Goal: Information Seeking & Learning: Learn about a topic

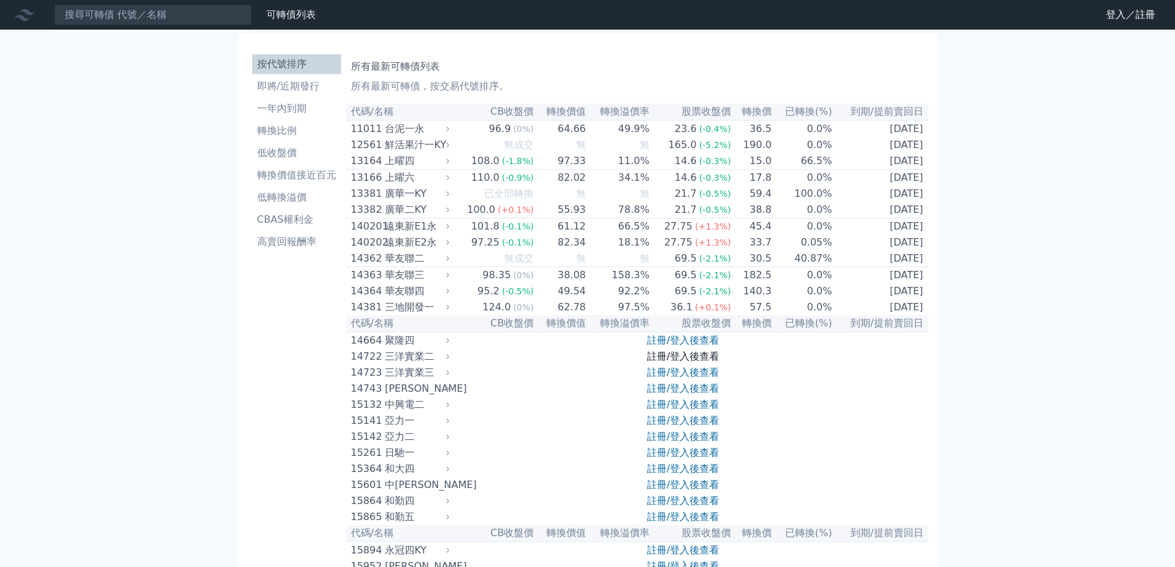
click at [680, 362] on link "註冊/登入後查看" at bounding box center [683, 356] width 72 height 12
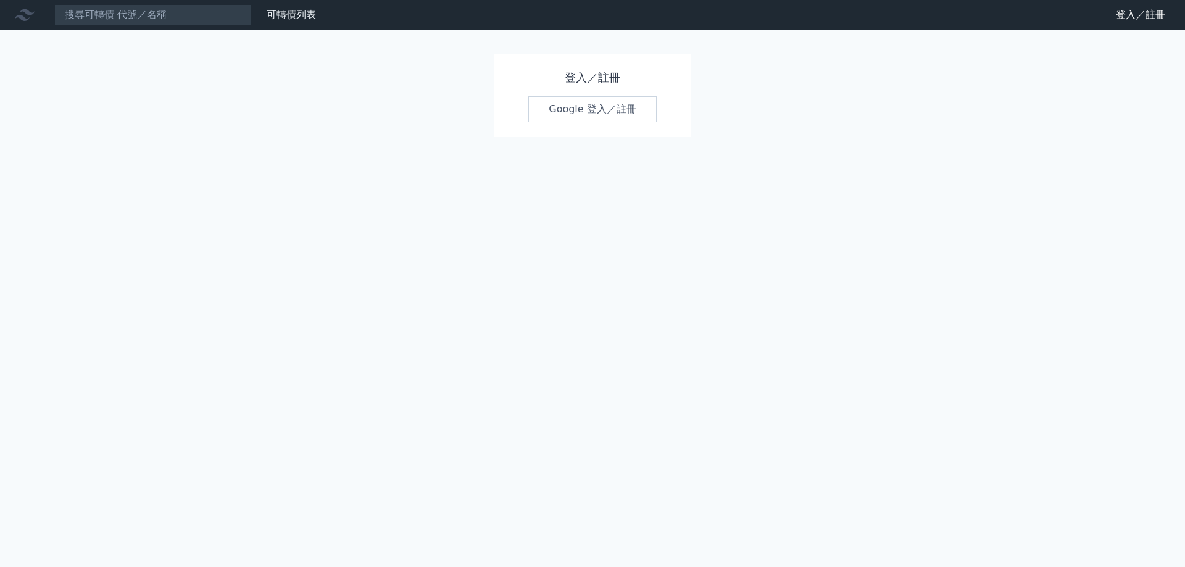
click at [563, 115] on link "Google 登入／註冊" at bounding box center [592, 109] width 128 height 26
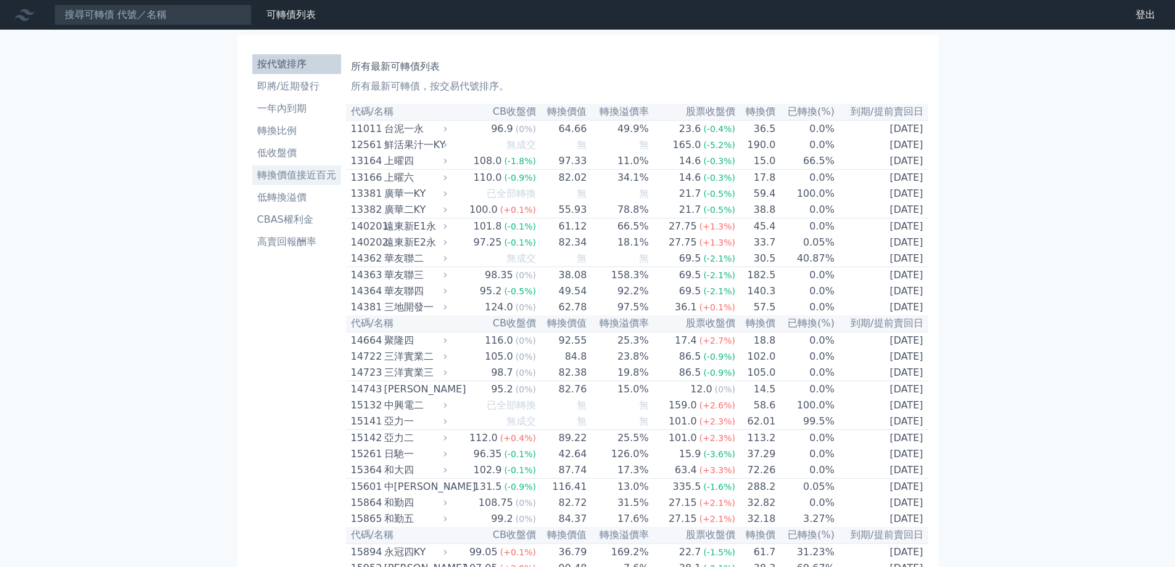
click at [312, 180] on li "轉換價值接近百元" at bounding box center [296, 175] width 89 height 15
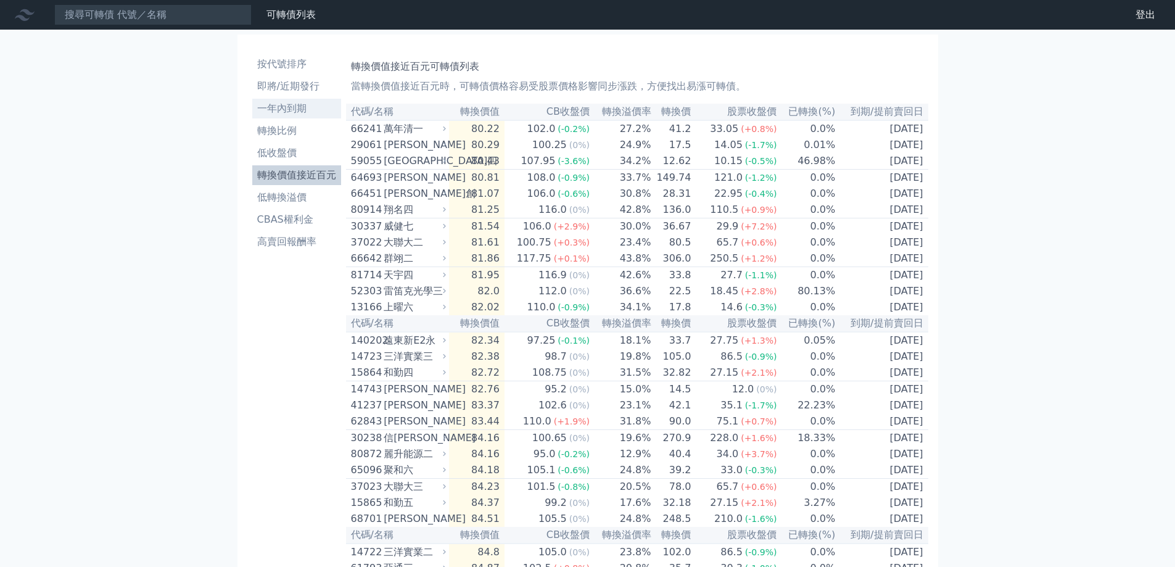
click at [297, 104] on li "一年內到期" at bounding box center [296, 108] width 89 height 15
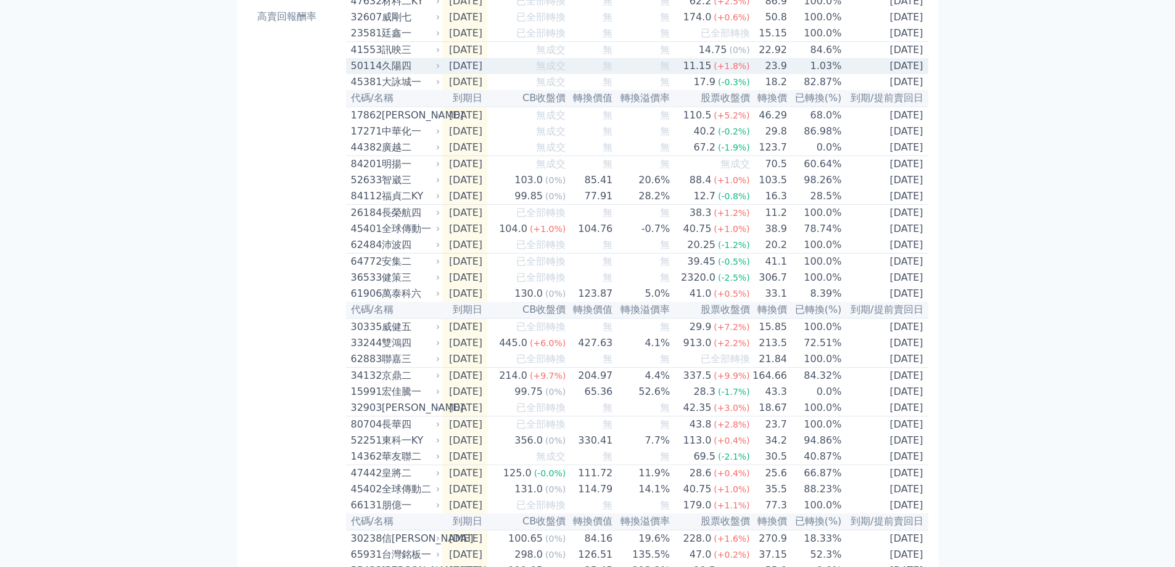
scroll to position [247, 0]
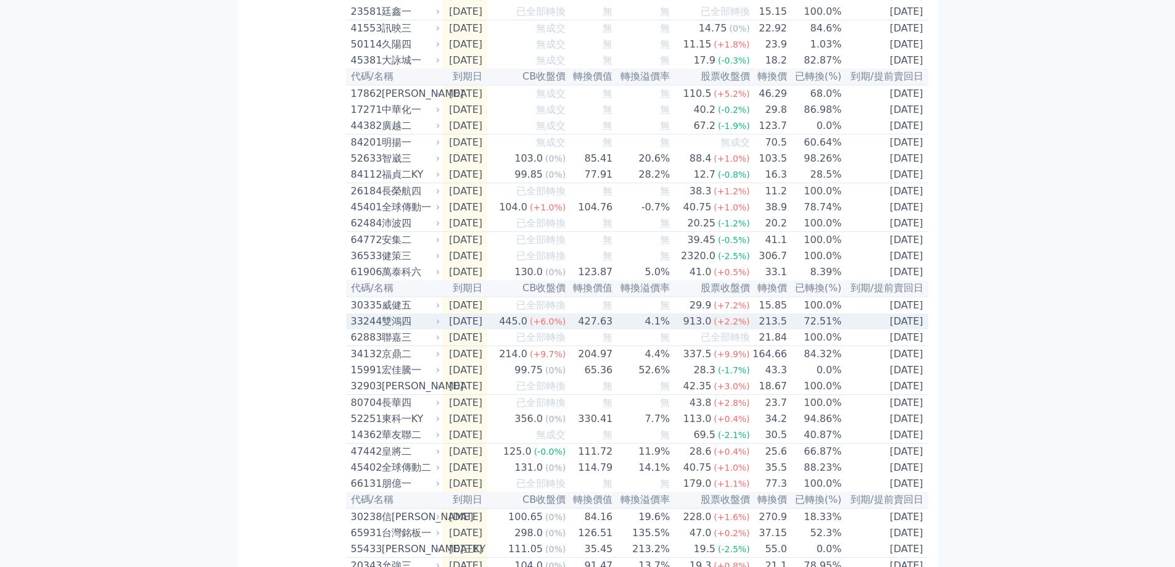
click at [648, 329] on td "4.1%" at bounding box center [641, 321] width 57 height 16
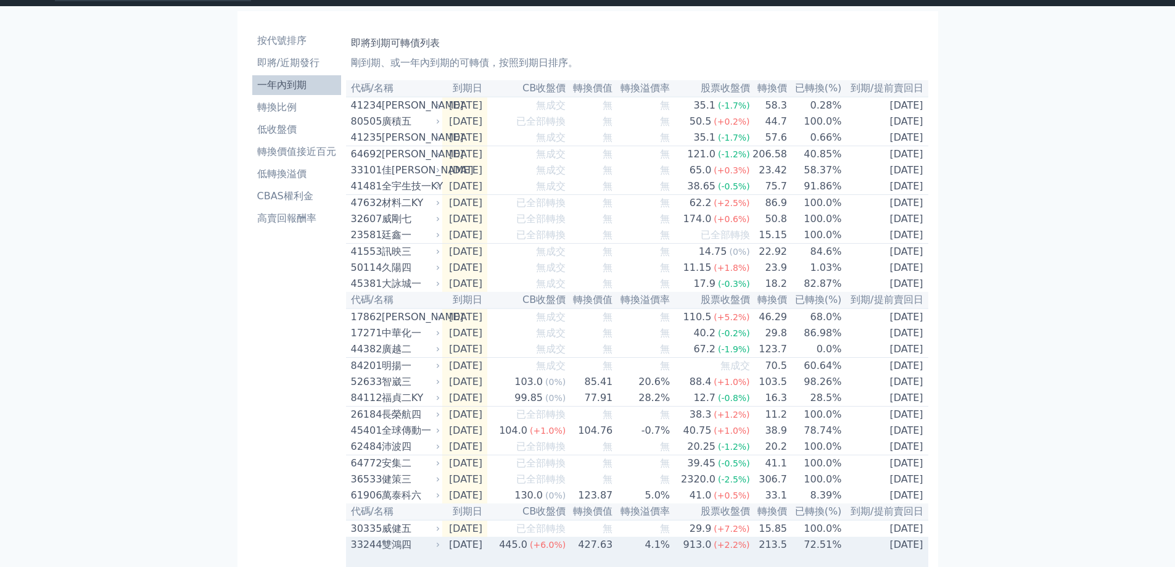
scroll to position [0, 0]
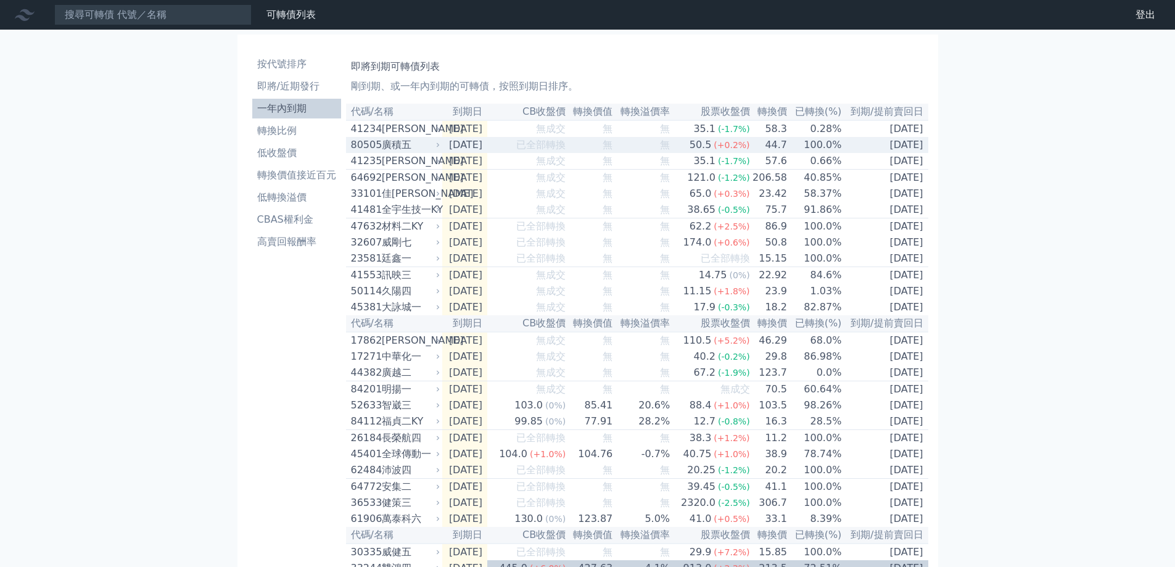
click at [389, 147] on div "廣積五" at bounding box center [410, 145] width 56 height 15
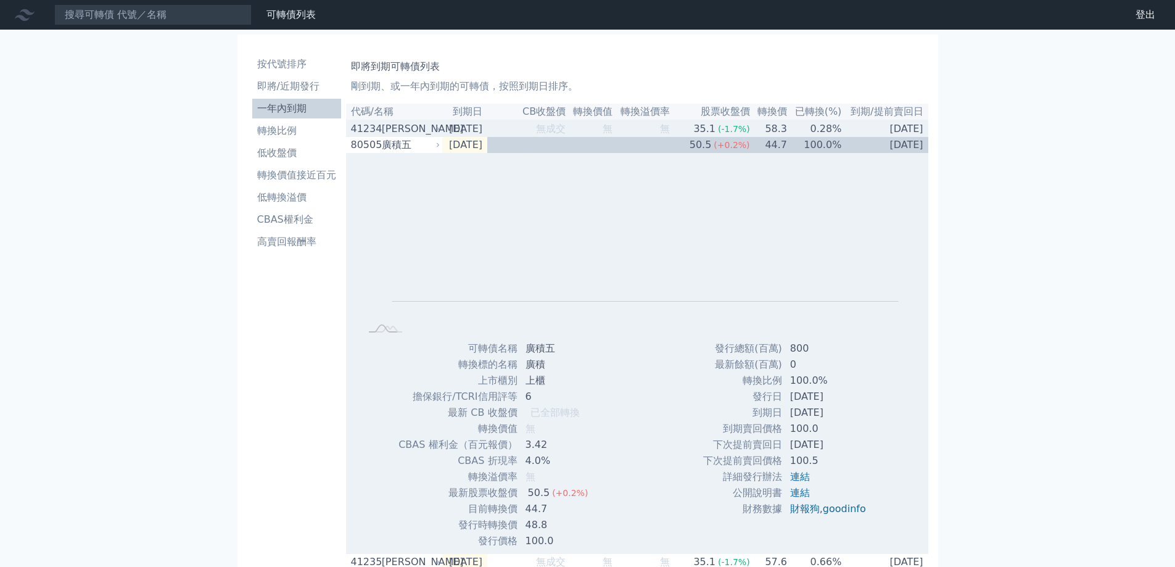
click at [406, 131] on div "晟德四" at bounding box center [410, 129] width 56 height 15
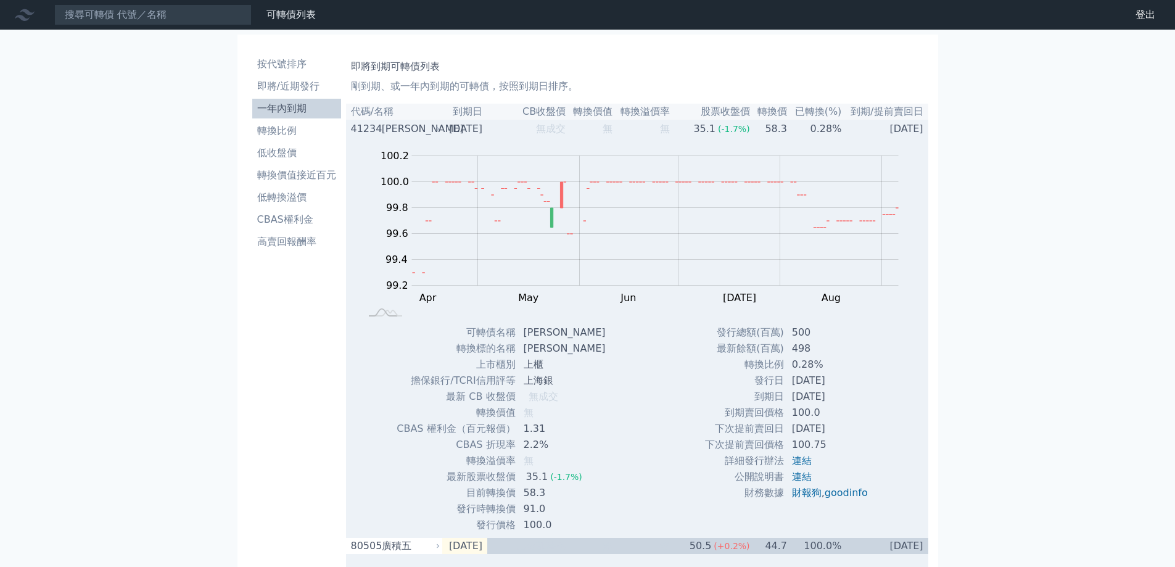
click at [459, 131] on td "2025-09-07" at bounding box center [464, 128] width 45 height 17
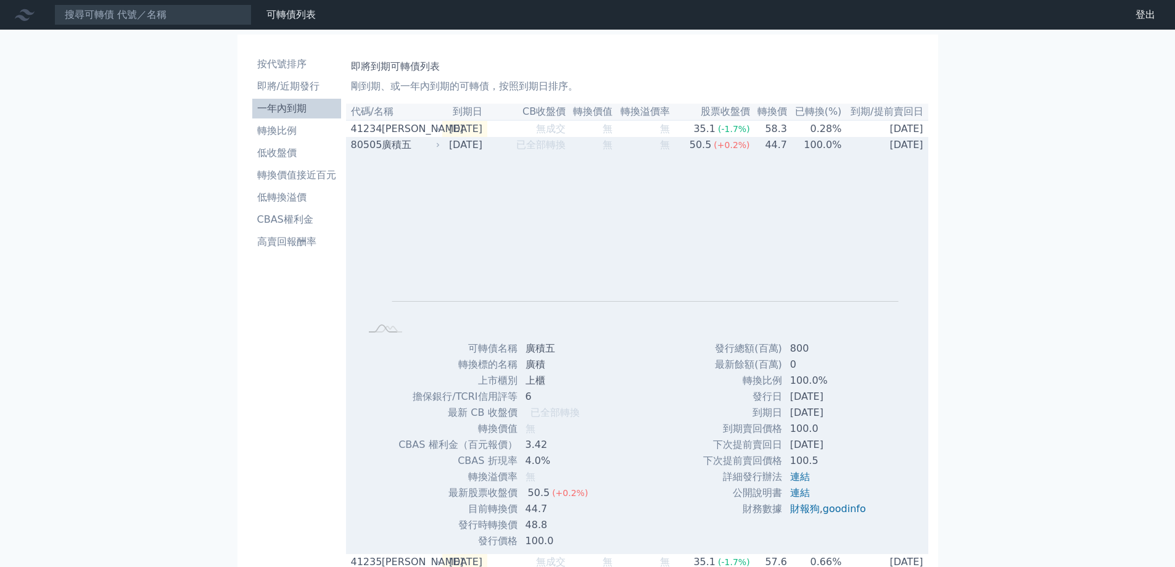
click at [409, 150] on div "廣積五" at bounding box center [410, 145] width 56 height 15
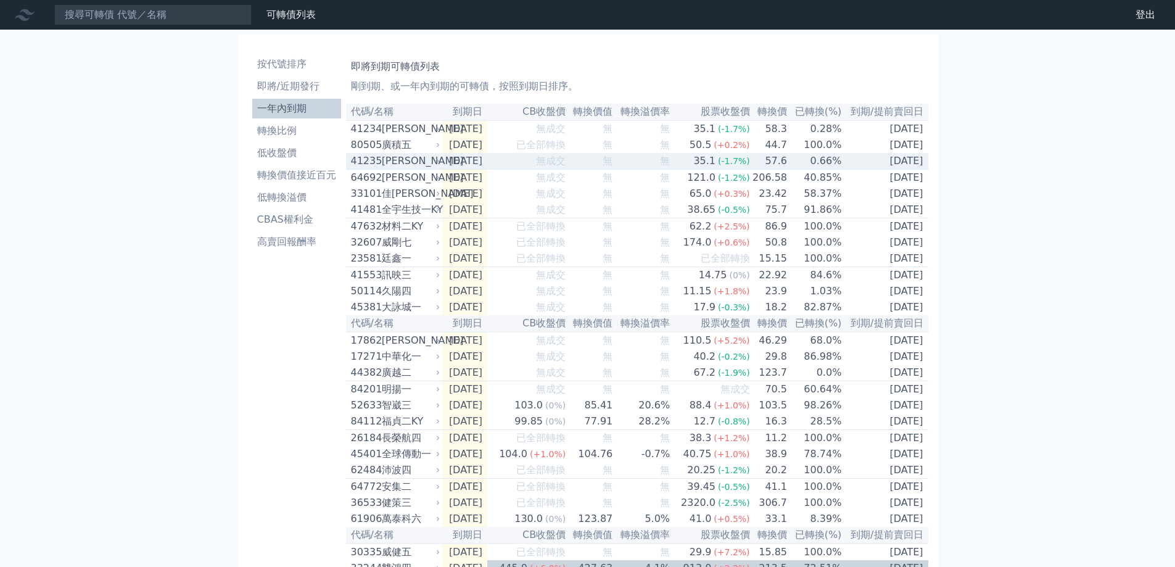
click at [405, 168] on div "晟德五" at bounding box center [410, 161] width 56 height 15
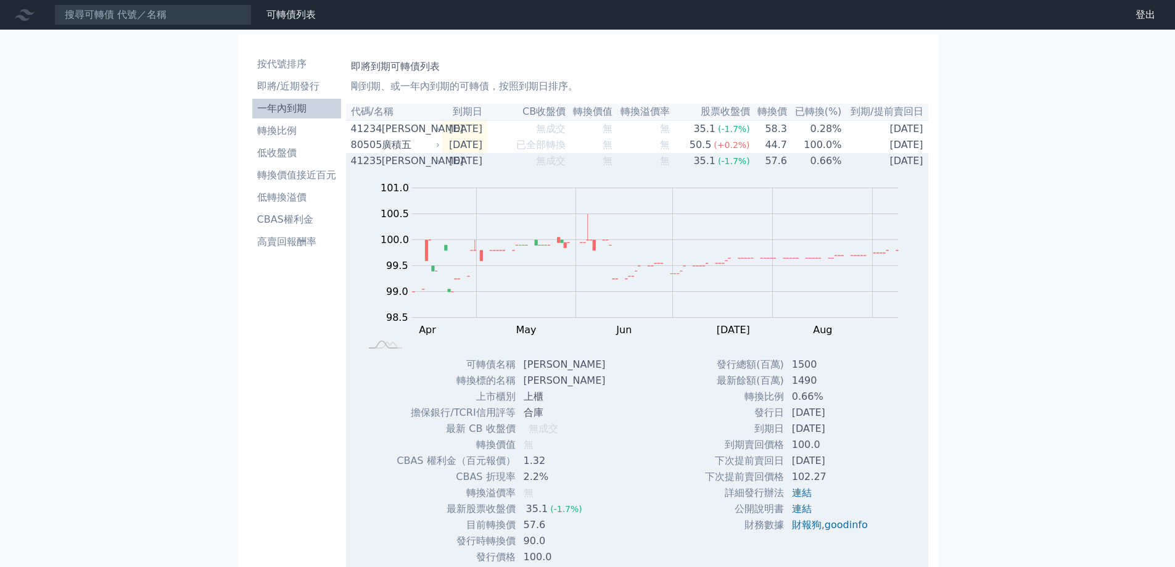
click at [399, 165] on div "晟德五" at bounding box center [410, 161] width 56 height 15
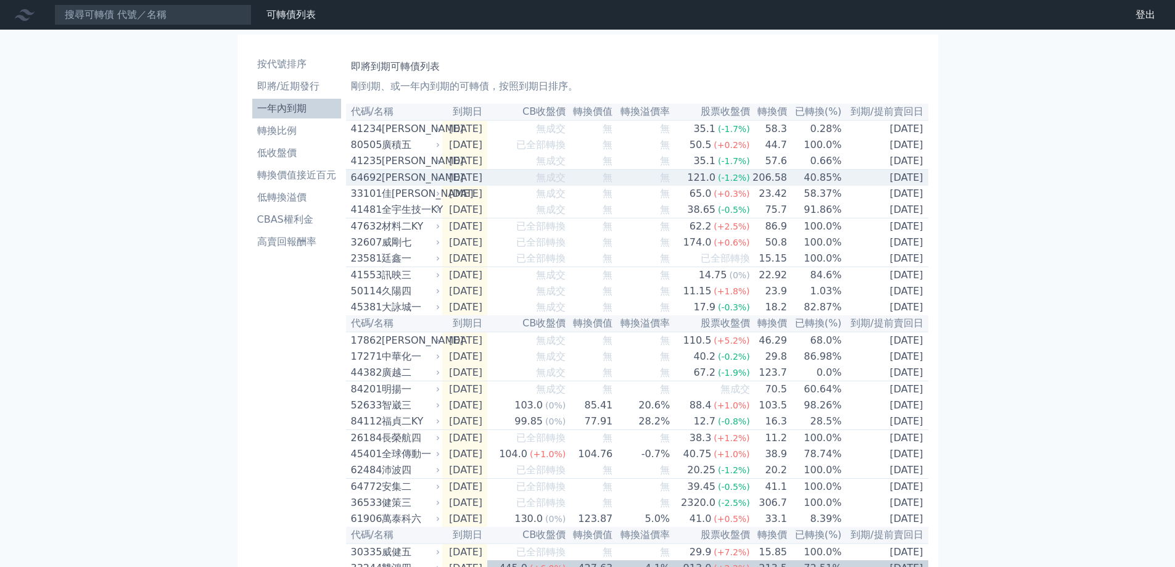
click at [410, 181] on div "大樹二" at bounding box center [410, 177] width 56 height 15
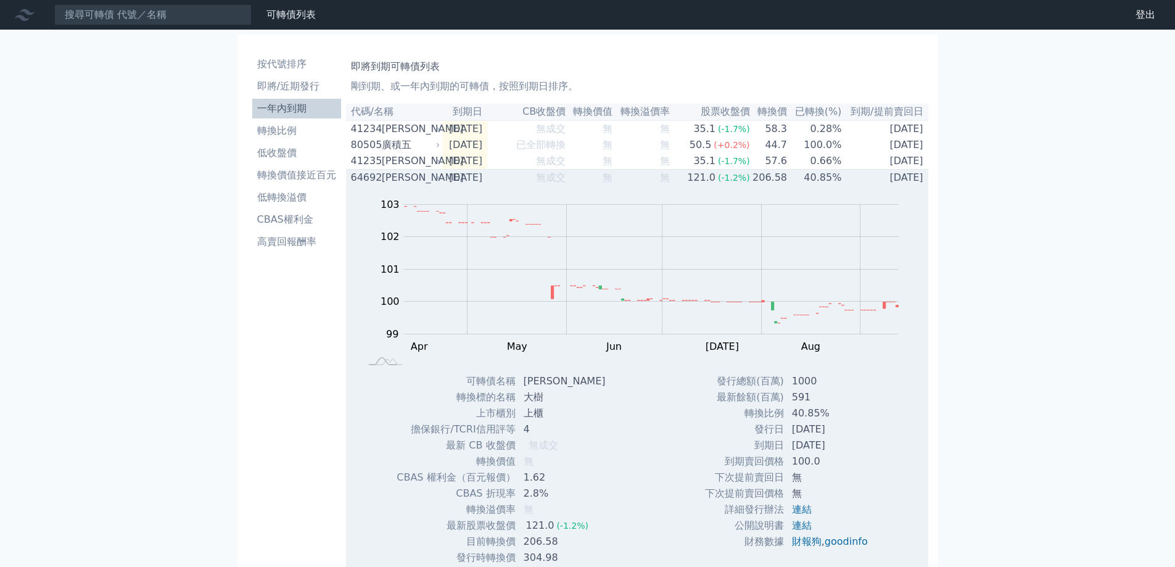
click at [402, 181] on div "大樹二" at bounding box center [410, 177] width 56 height 15
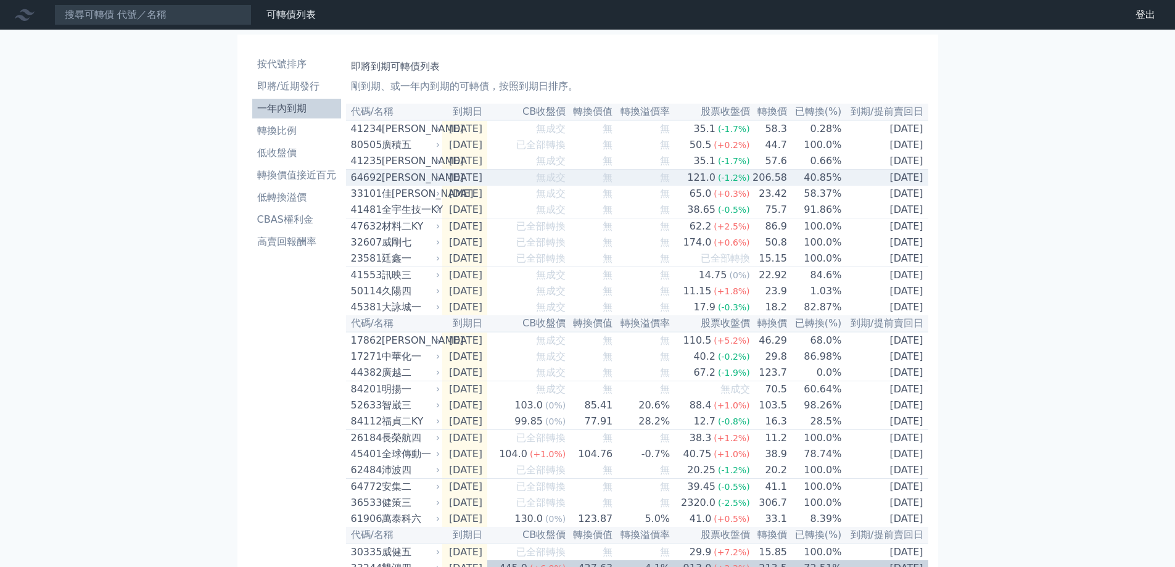
click at [401, 180] on div "大樹二" at bounding box center [410, 177] width 56 height 15
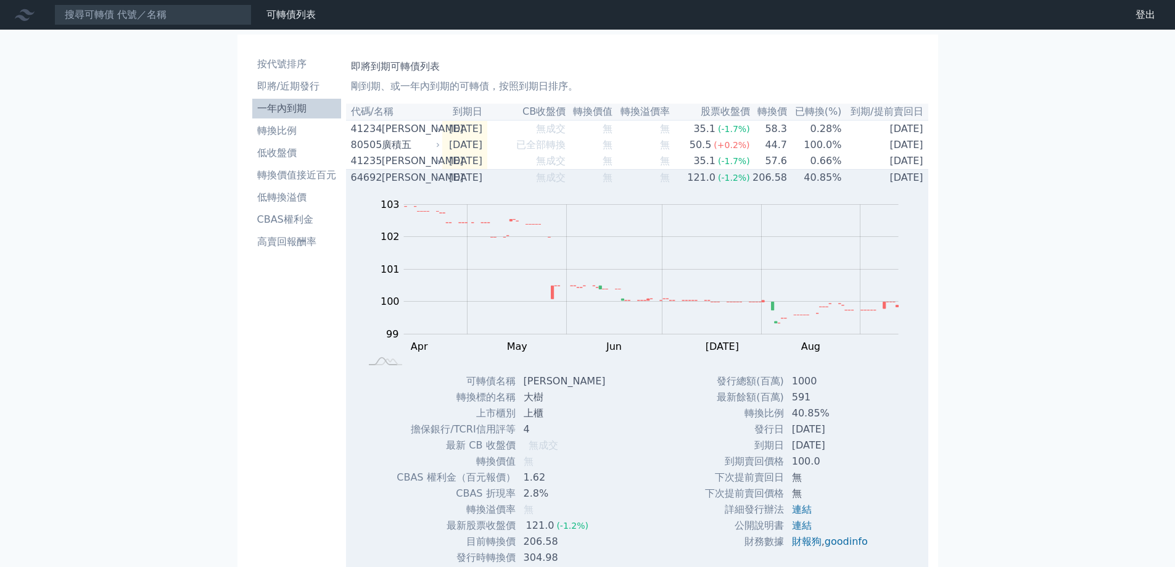
click at [394, 178] on div "大樹二" at bounding box center [410, 177] width 56 height 15
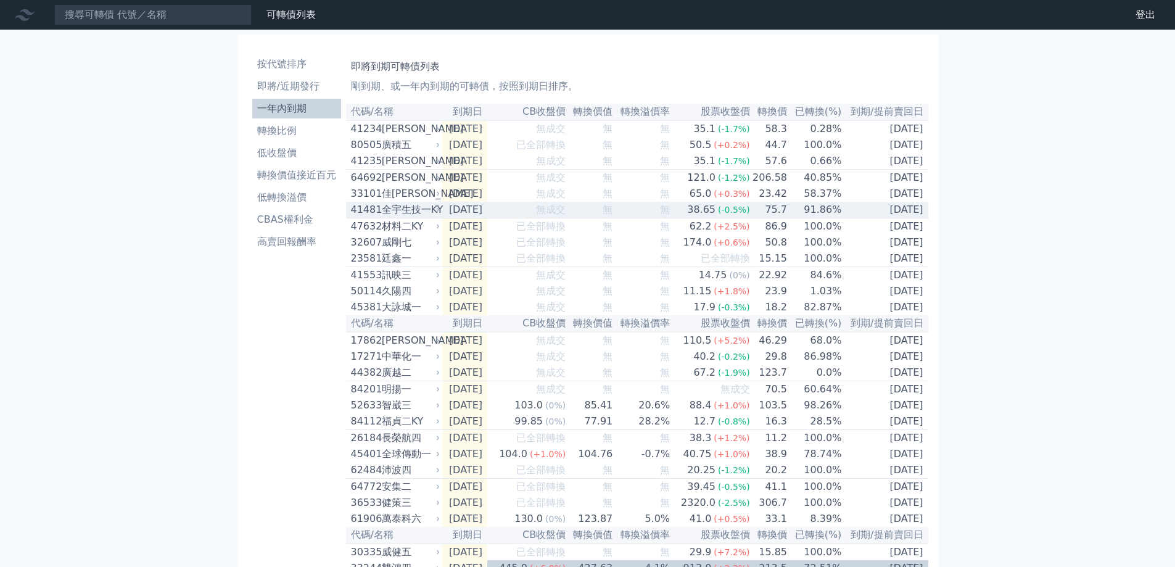
click at [405, 217] on div "全宇生技一KY" at bounding box center [410, 209] width 56 height 15
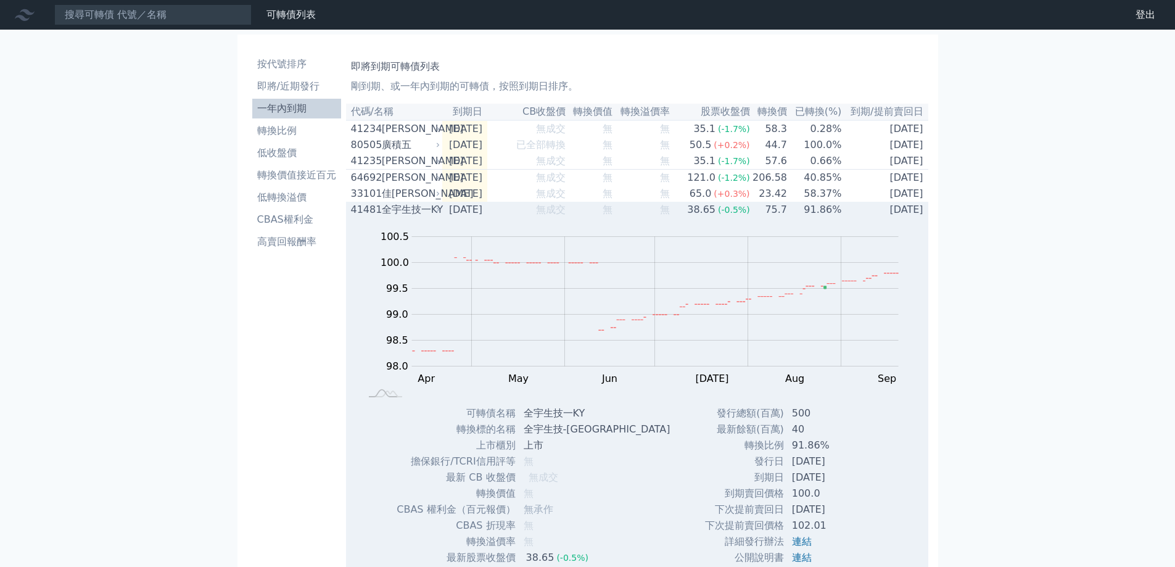
scroll to position [185, 0]
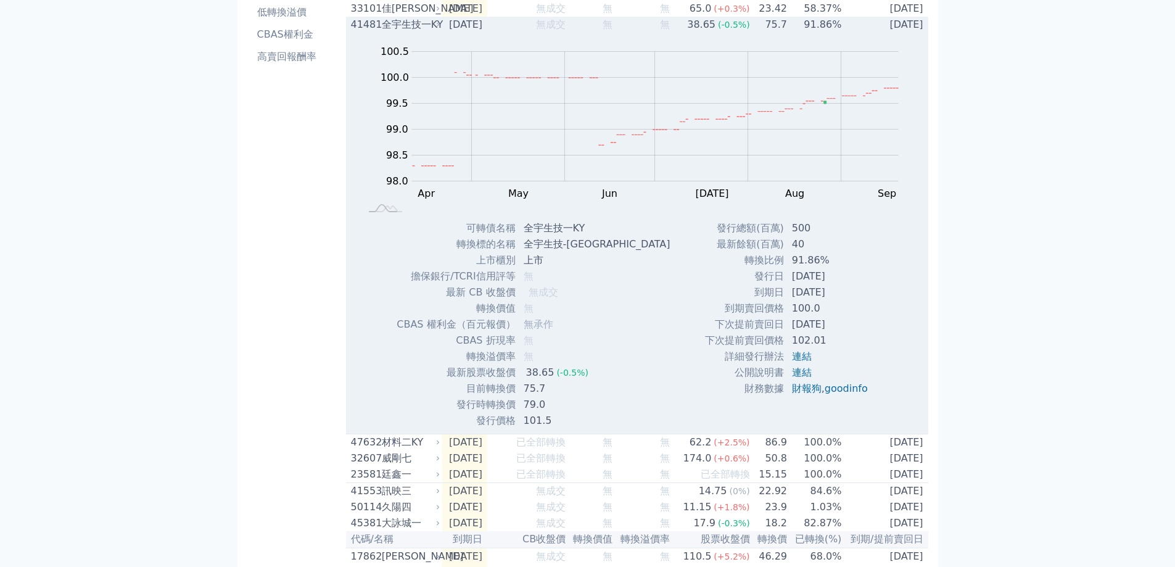
click at [389, 30] on div "全宇生技一KY" at bounding box center [410, 24] width 56 height 15
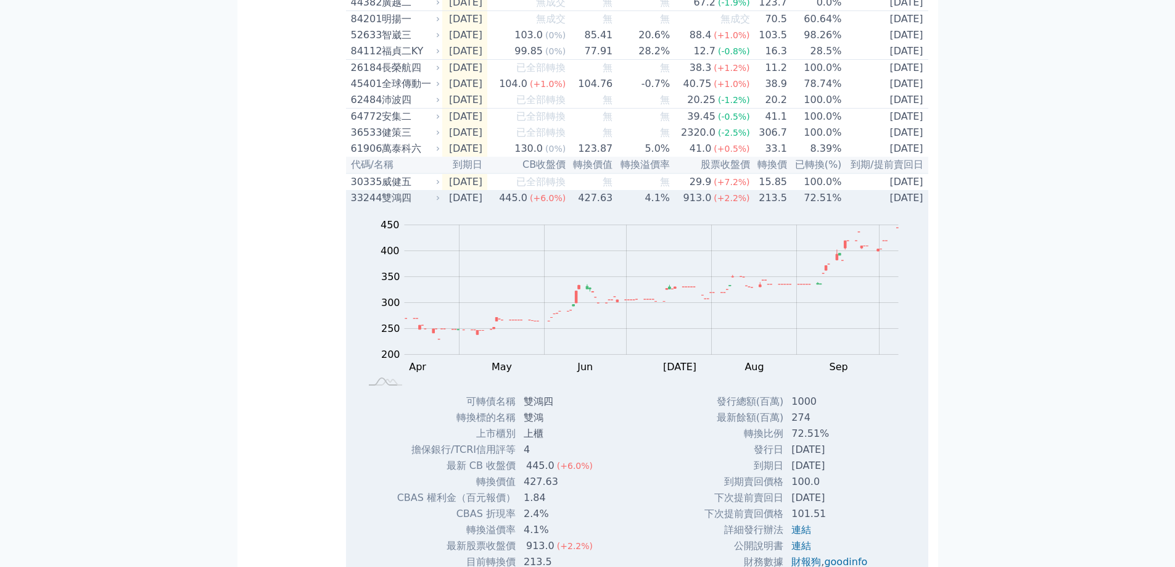
scroll to position [308, 0]
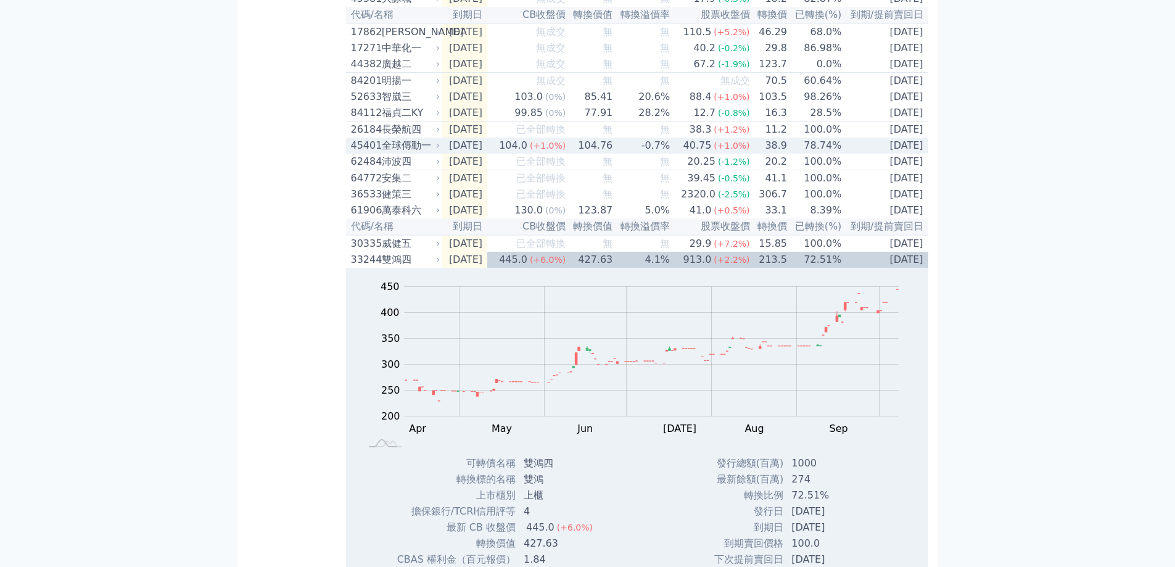
click at [396, 153] on div "全球傳動一" at bounding box center [410, 145] width 56 height 15
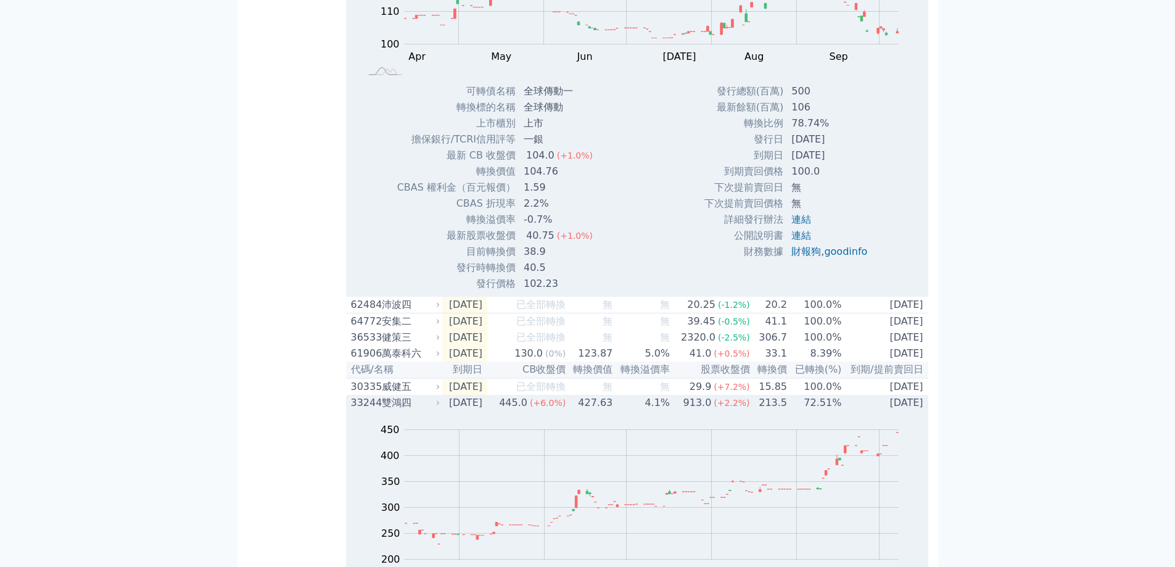
scroll to position [389, 0]
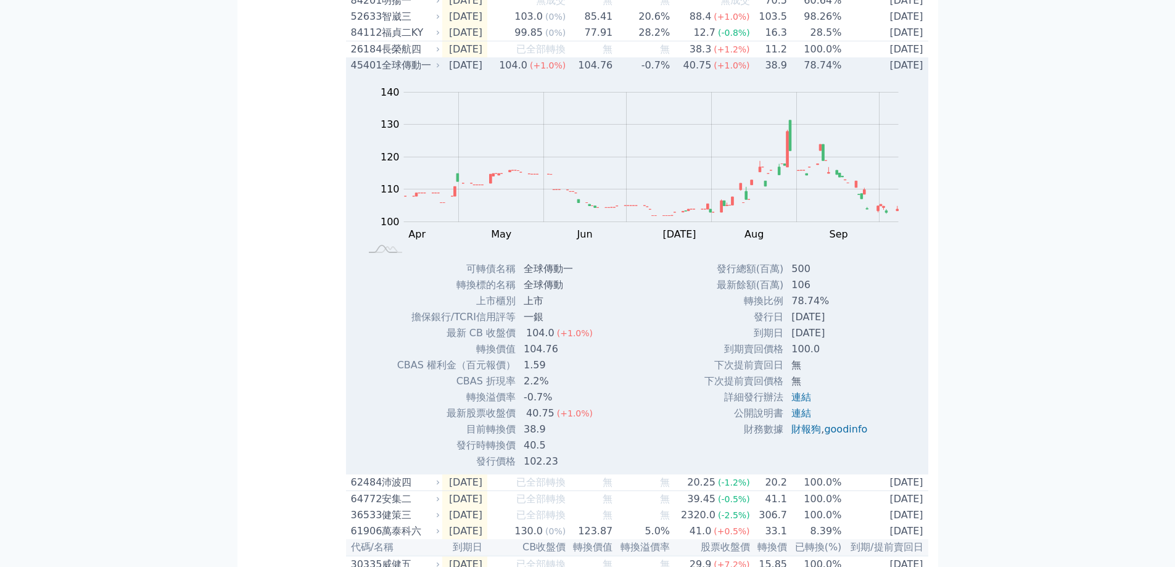
click at [460, 73] on td "2025-10-24" at bounding box center [464, 65] width 45 height 16
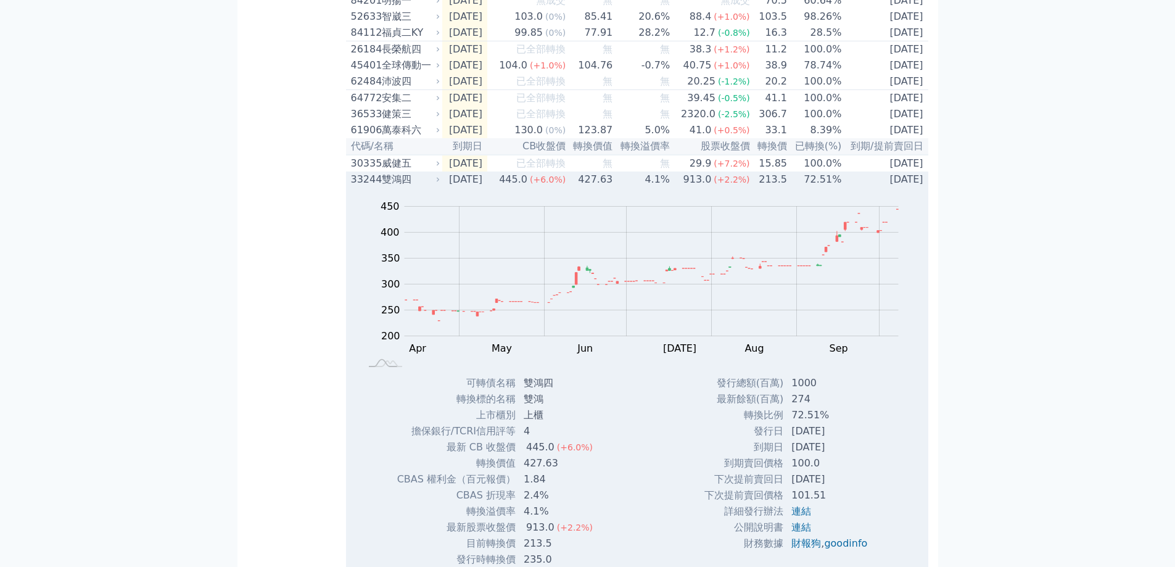
click at [392, 187] on div "雙鴻四" at bounding box center [410, 179] width 56 height 15
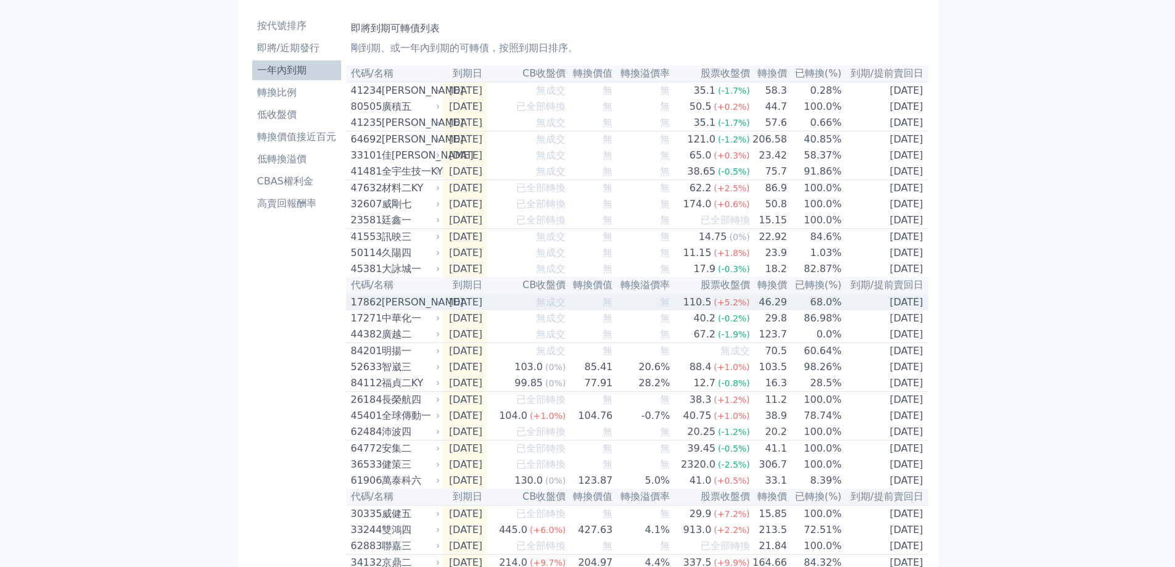
scroll to position [0, 0]
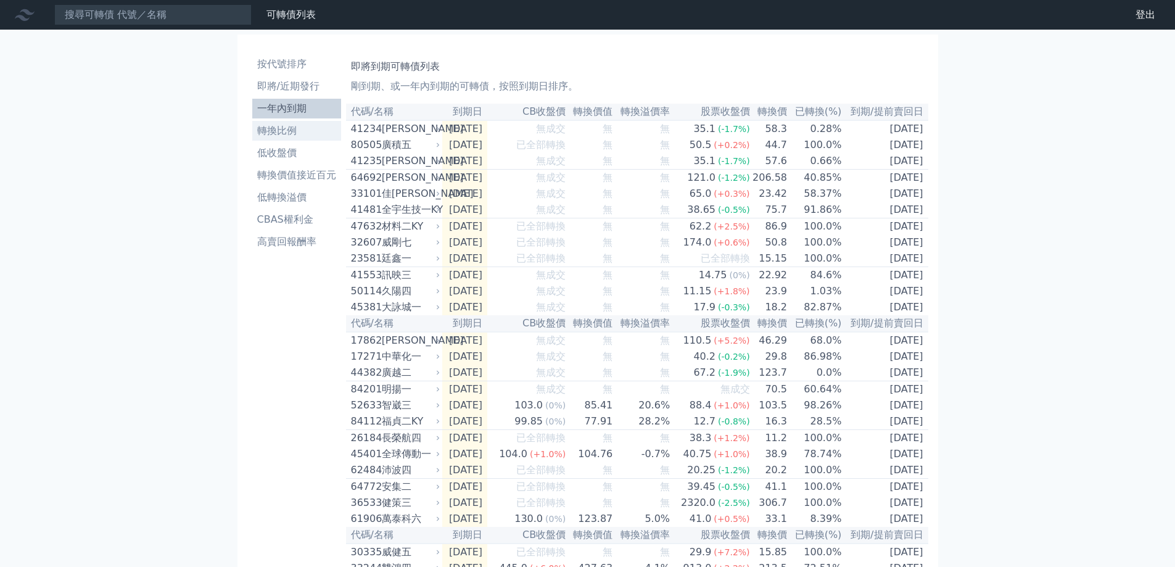
click at [283, 132] on li "轉換比例" at bounding box center [296, 130] width 89 height 15
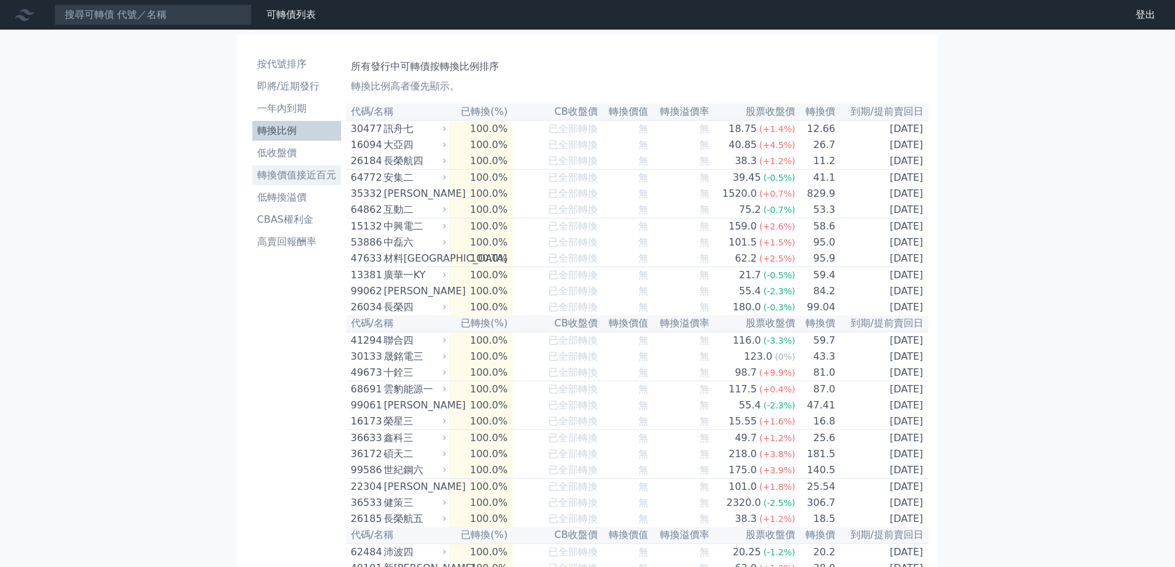
click at [292, 177] on li "轉換價值接近百元" at bounding box center [296, 175] width 89 height 15
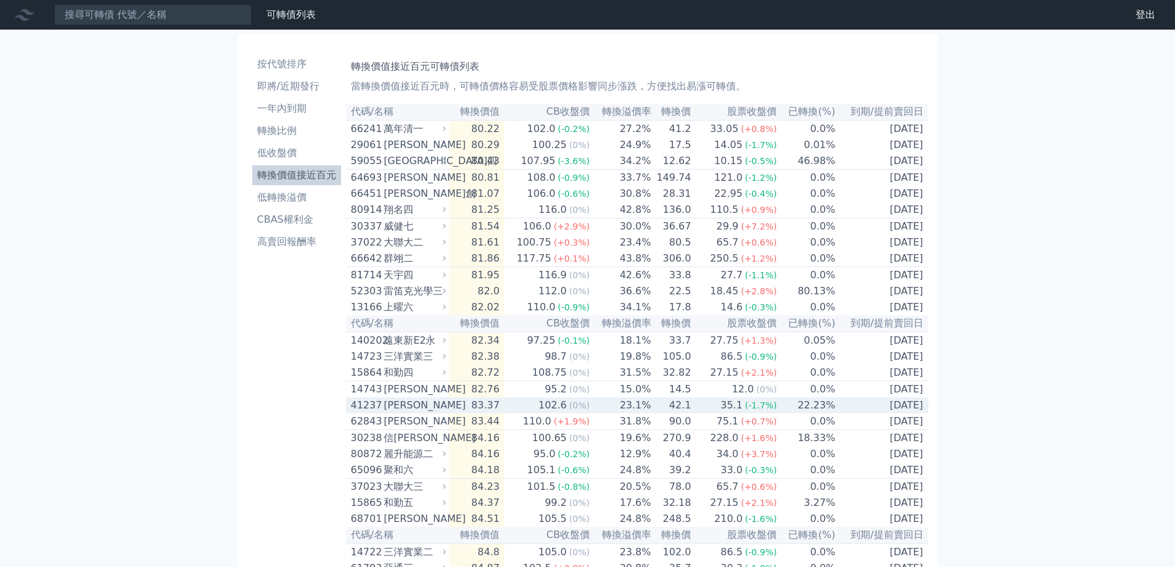
click at [402, 413] on div "[PERSON_NAME]" at bounding box center [414, 405] width 60 height 15
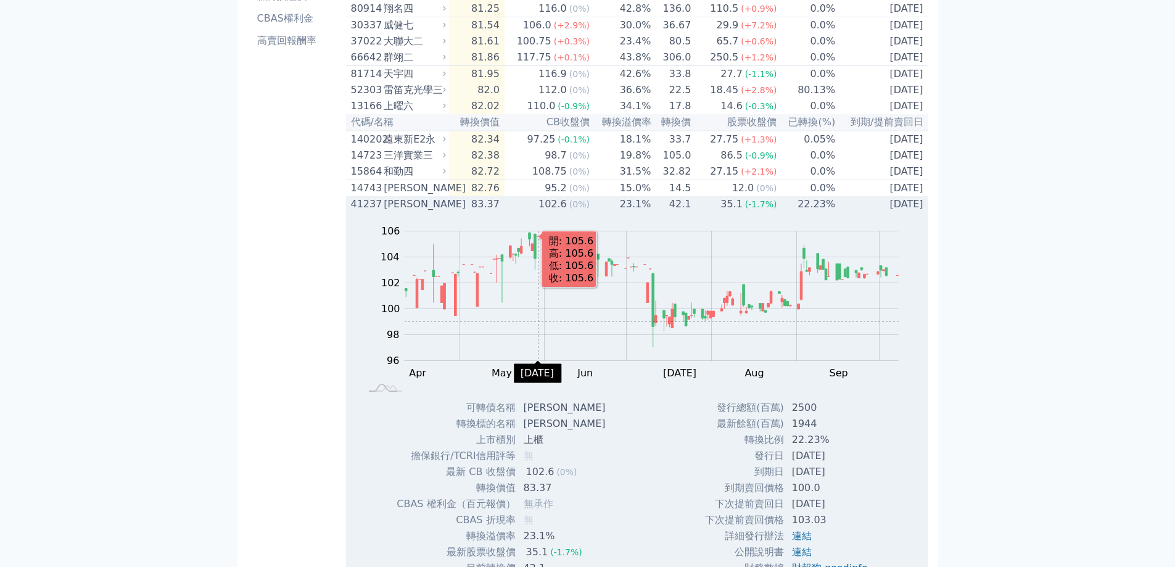
scroll to position [308, 0]
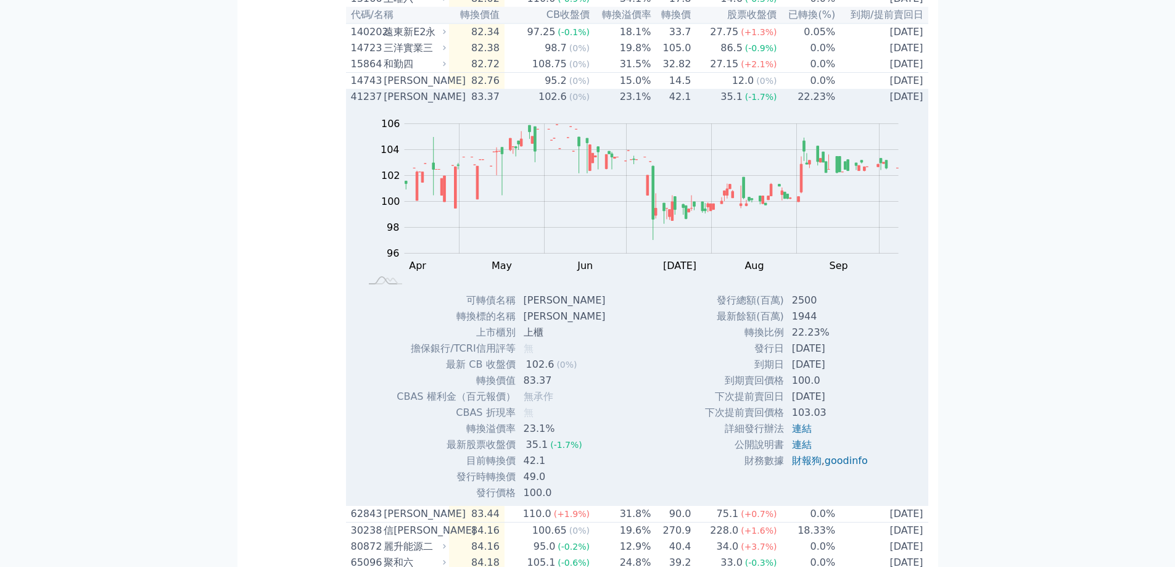
click at [403, 104] on div "[PERSON_NAME]" at bounding box center [414, 96] width 60 height 15
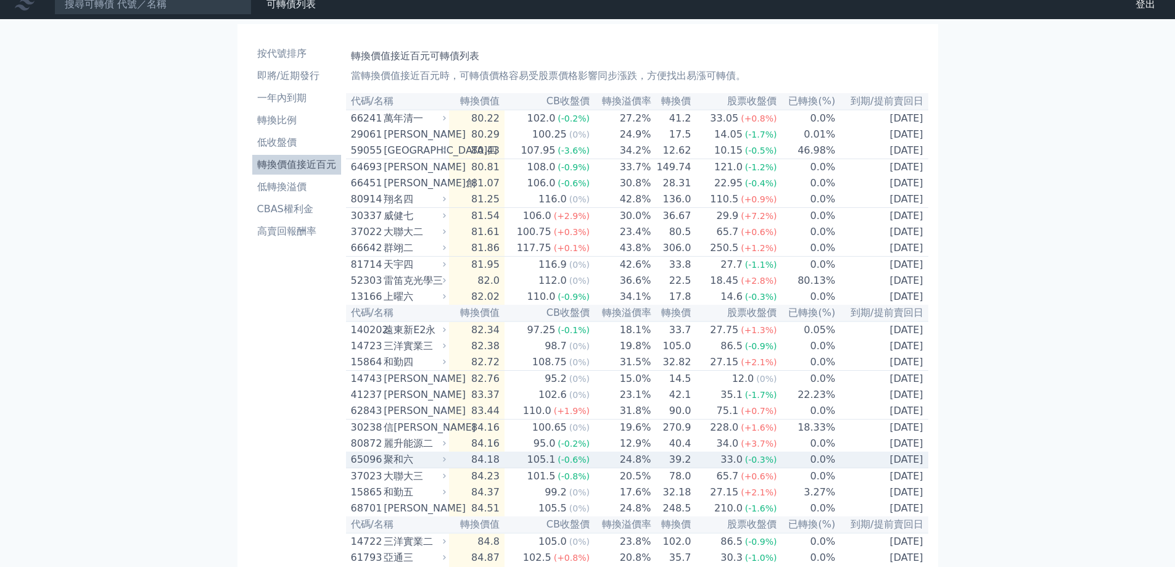
scroll to position [0, 0]
